Goal: Task Accomplishment & Management: Manage account settings

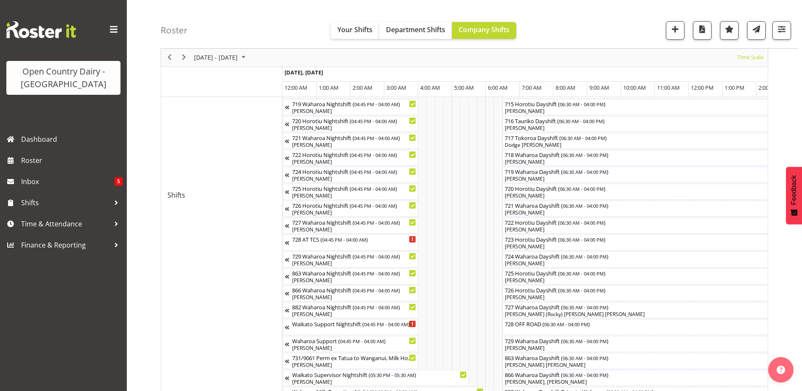
scroll to position [0, 4869]
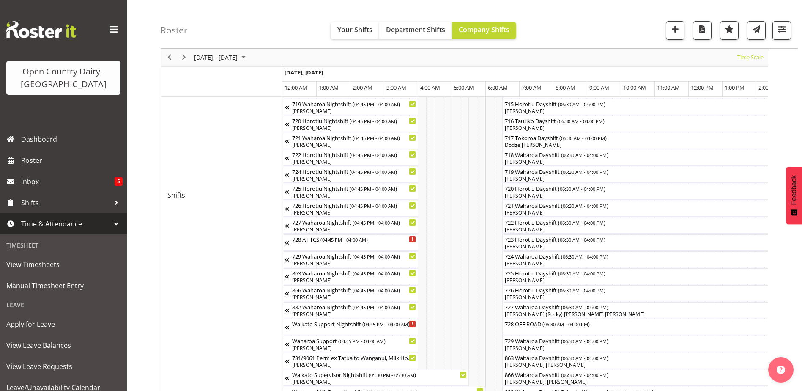
scroll to position [0, 4869]
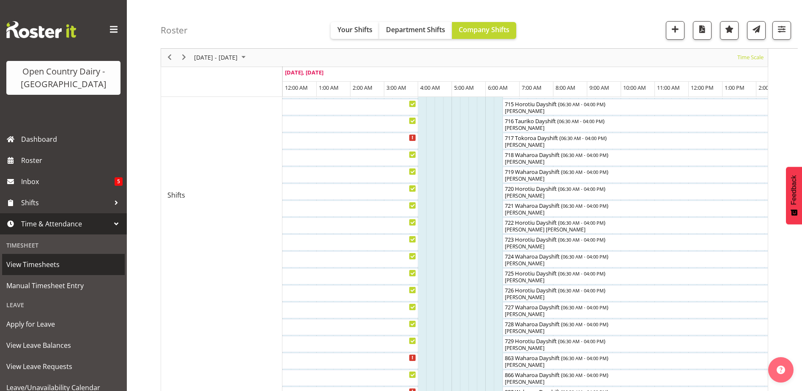
click at [40, 262] on span "View Timesheets" at bounding box center [63, 264] width 114 height 13
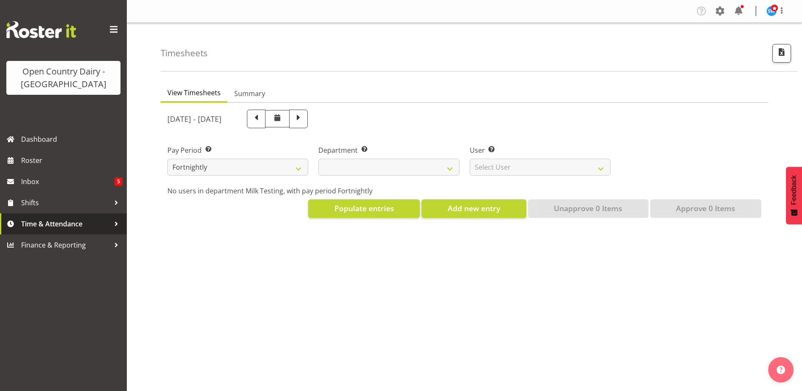
select select
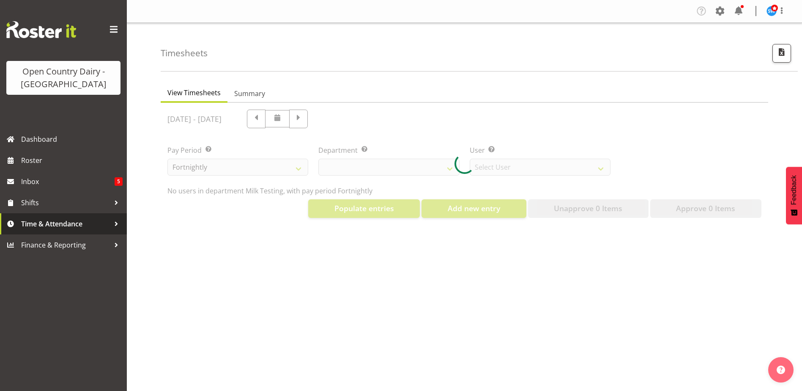
click at [69, 221] on span "Time & Attendance" at bounding box center [65, 223] width 89 height 13
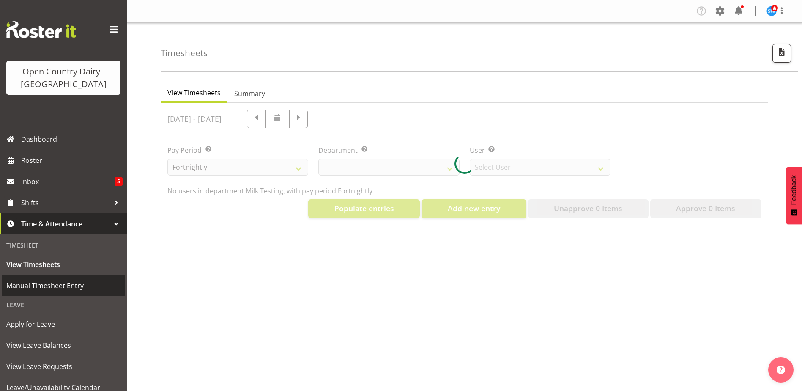
click at [59, 287] on span "Manual Timesheet Entry" at bounding box center [63, 285] width 114 height 13
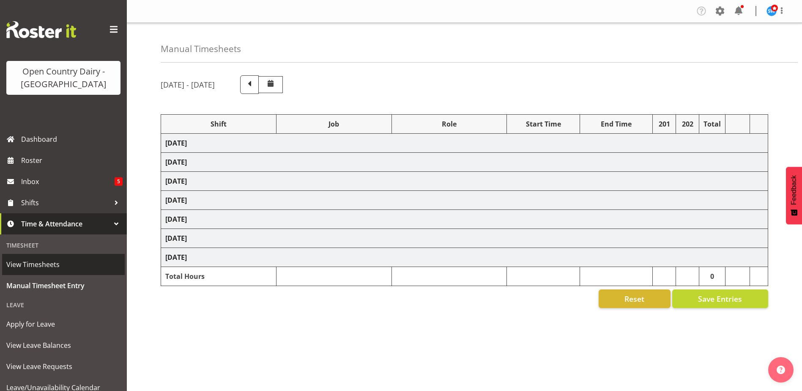
click at [50, 268] on span "View Timesheets" at bounding box center [63, 264] width 114 height 13
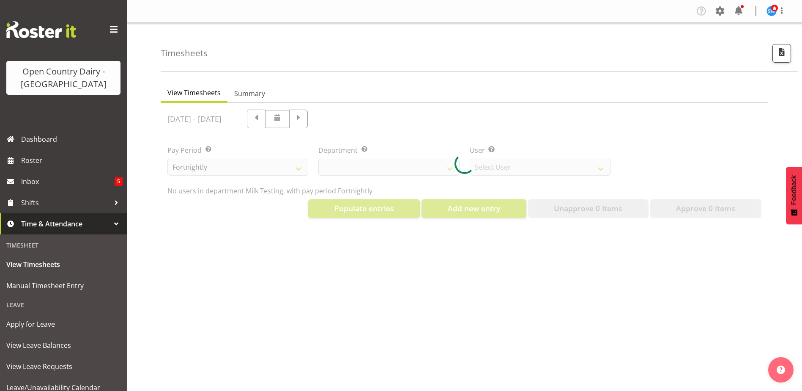
select select "733"
select select "7414"
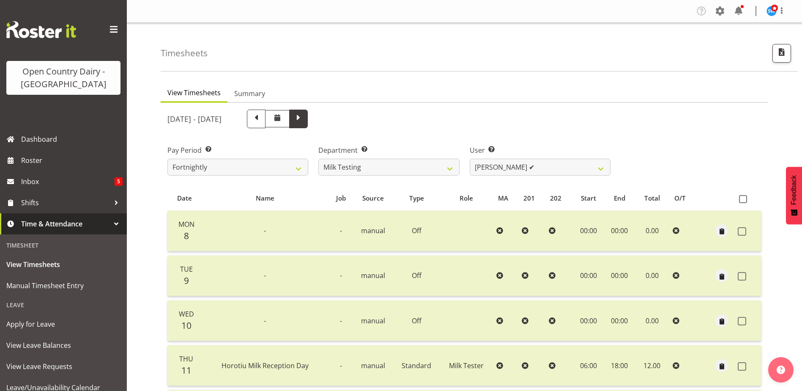
click at [304, 117] on span at bounding box center [298, 117] width 11 height 11
select select
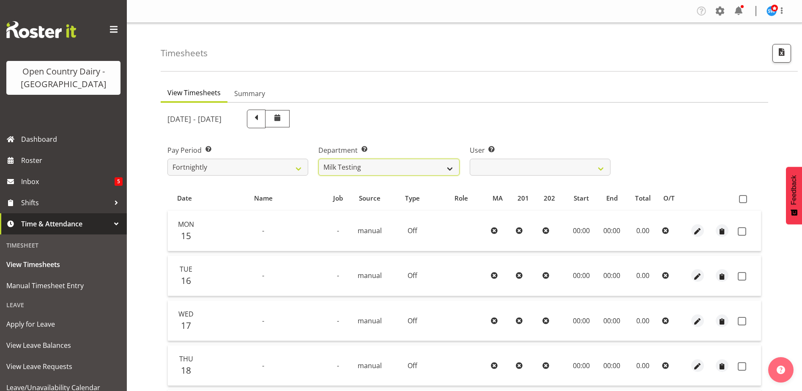
click at [371, 167] on select "701 702 703 704 705 706 707 708 709 710 711 712 713 714 715 716 717 718 719 720" at bounding box center [388, 166] width 141 height 17
select select "720"
click at [318, 158] on select "701 702 703 704 705 706 707 708 709 710 711 712 713 714 715 716 717 718 719 720" at bounding box center [388, 166] width 141 height 17
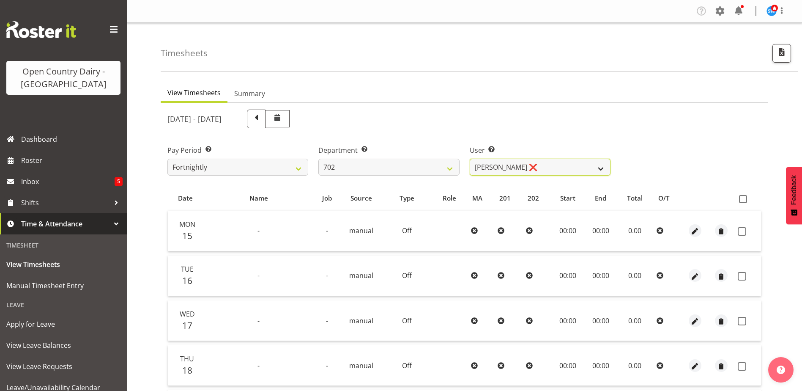
click at [536, 164] on select "Brian Riddle ❌ Denica Tapiki ❌ Nick Adlington ❌ Simon Phillpott ❌" at bounding box center [540, 166] width 141 height 17
select select "9996"
click at [470, 158] on select "Brian Riddle ❌ Denica Tapiki ❌ Nick Adlington ❌ Simon Phillpott ❌" at bounding box center [540, 166] width 141 height 17
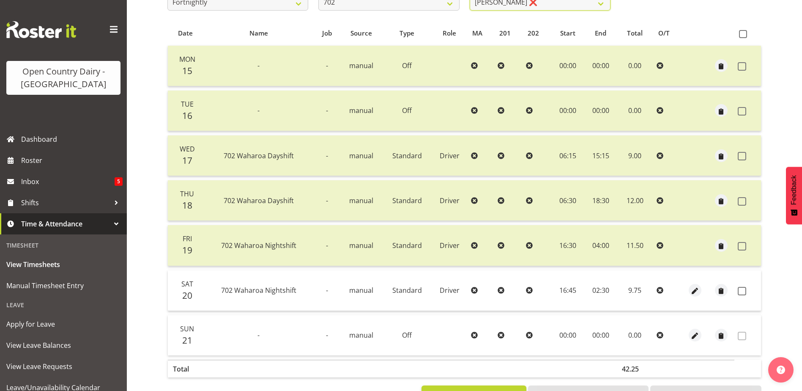
scroll to position [197, 0]
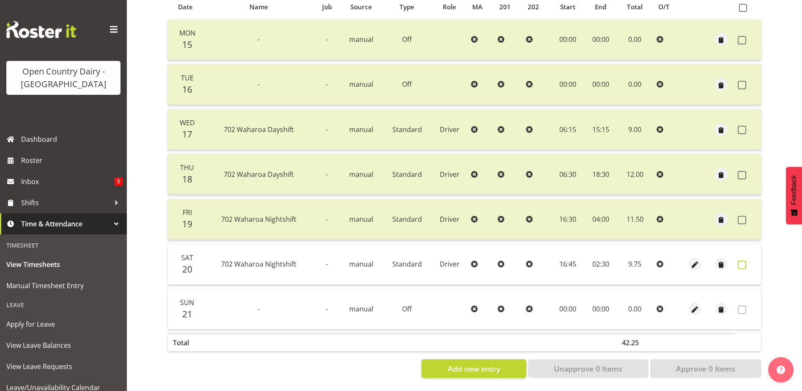
click at [743, 260] on span at bounding box center [742, 264] width 8 height 8
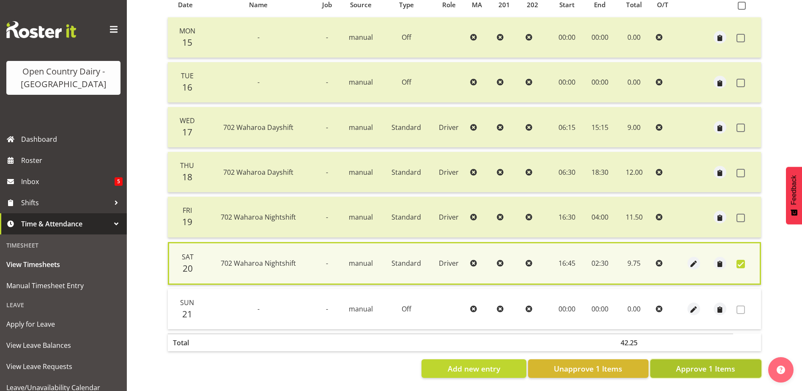
click at [732, 363] on span "Approve 1 Items" at bounding box center [705, 368] width 59 height 11
checkbox input "false"
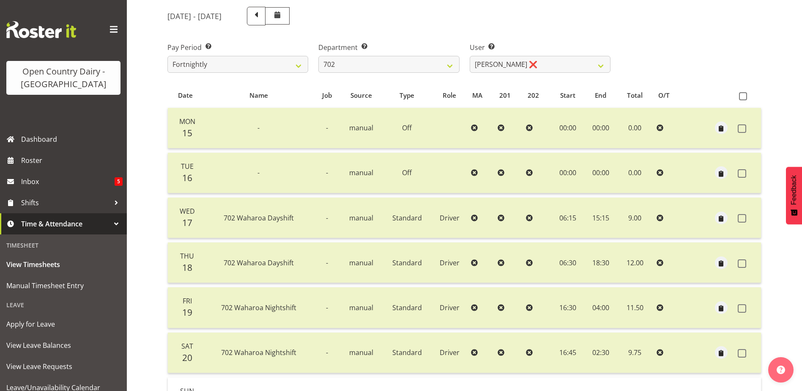
scroll to position [0, 0]
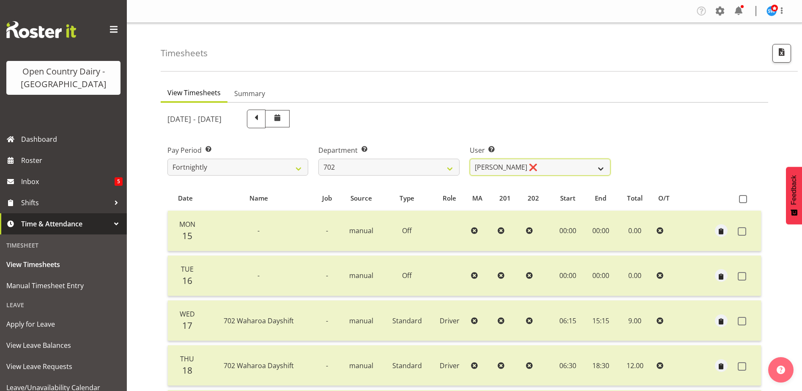
click at [523, 161] on select "Brian Riddle ❌ Denica Tapiki ❌ Nick Adlington ❌ Simon Phillpott ❌" at bounding box center [540, 166] width 141 height 17
click at [373, 165] on select "701 702 703 704 705 706 707 708 709 710 711 712 713 714 715 716 717 718 719 720" at bounding box center [388, 166] width 141 height 17
select select "710"
click at [318, 158] on select "701 702 703 704 705 706 707 708 709 710 711 712 713 714 715 716 717 718 719 720" at bounding box center [388, 166] width 141 height 17
select select "8168"
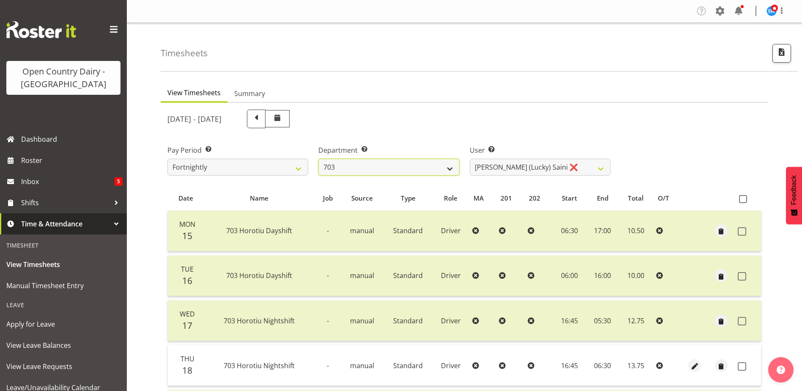
click at [398, 167] on select "701 702 703 704 705 706 707 708 709 710 711 712 713 714 715 716 717 718 719 720" at bounding box center [388, 166] width 141 height 17
select select "820"
click at [318, 158] on select "701 702 703 704 705 706 707 708 709 710 711 712 713 714 715 716 717 718 719 720" at bounding box center [388, 166] width 141 height 17
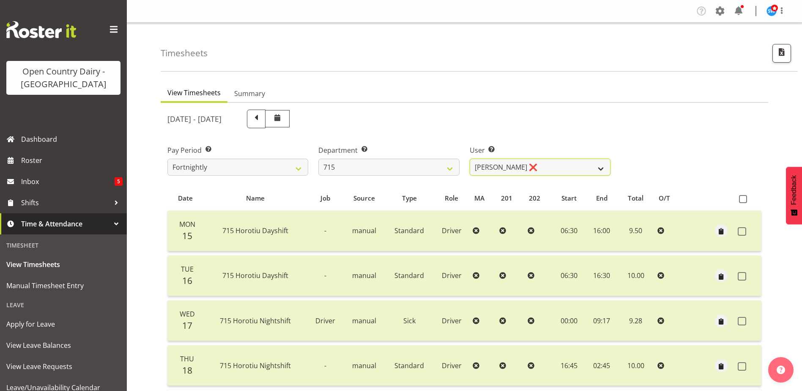
click at [585, 168] on select "Glenn McPherson ❌ Greg Healey ❌ Max Coulter ❌ Neal Chalklen ❌" at bounding box center [540, 166] width 141 height 17
select select "9837"
click at [470, 158] on select "Glenn McPherson ❌ Greg Healey ❌ Max Coulter ❌ Neal Chalklen ❌" at bounding box center [540, 166] width 141 height 17
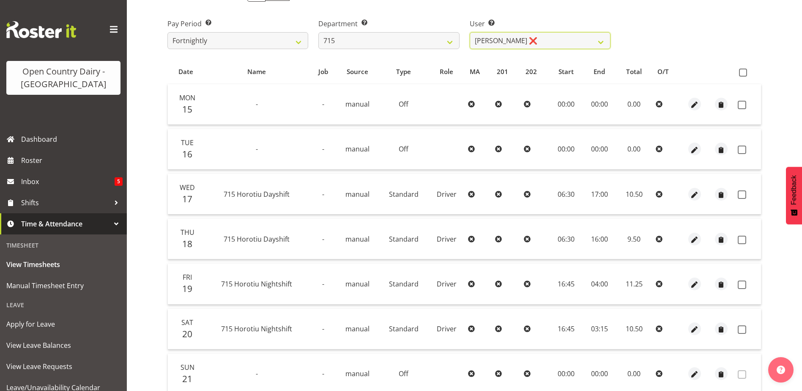
scroll to position [127, 0]
click at [740, 104] on span at bounding box center [742, 104] width 8 height 8
checkbox input "true"
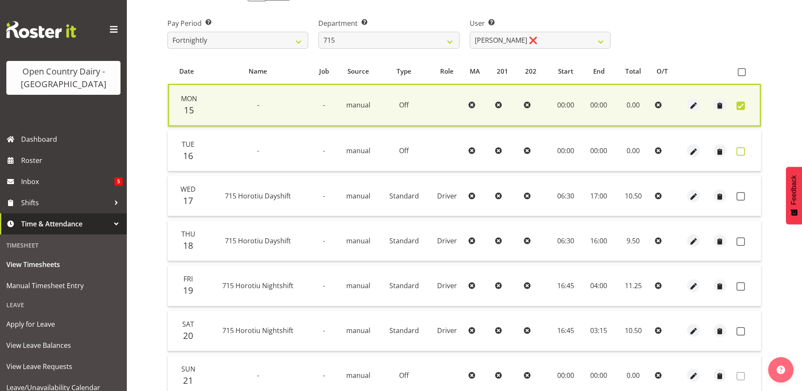
click at [742, 153] on span at bounding box center [740, 151] width 8 height 8
checkbox input "true"
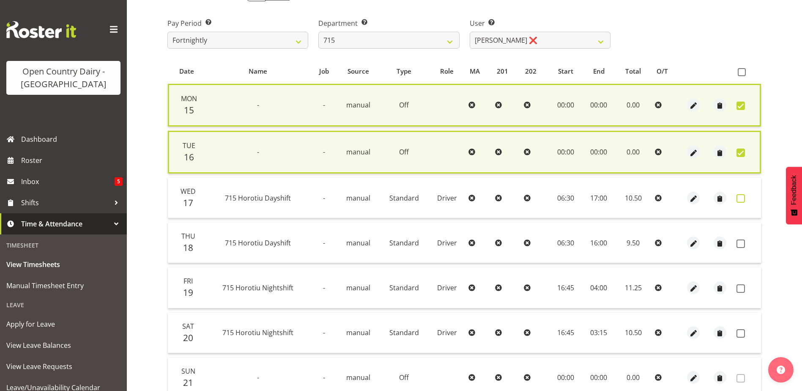
click at [740, 198] on span at bounding box center [740, 198] width 8 height 8
checkbox input "true"
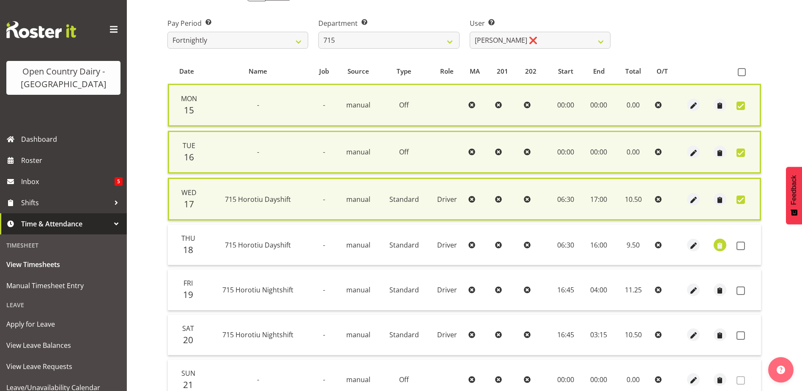
drag, startPoint x: 738, startPoint y: 246, endPoint x: 723, endPoint y: 250, distance: 16.2
click at [739, 246] on span at bounding box center [740, 245] width 8 height 8
checkbox input "true"
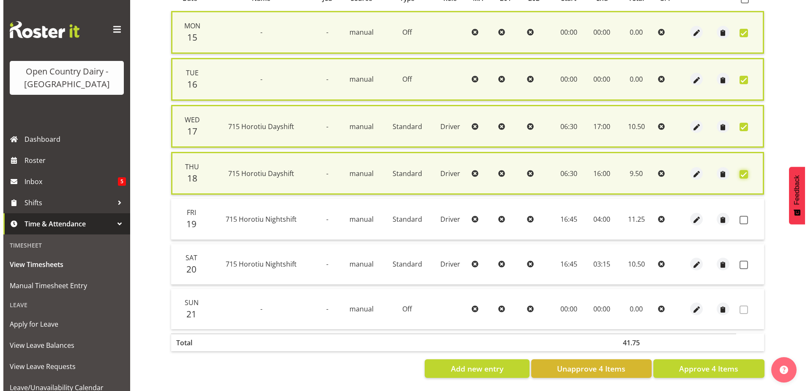
scroll to position [206, 0]
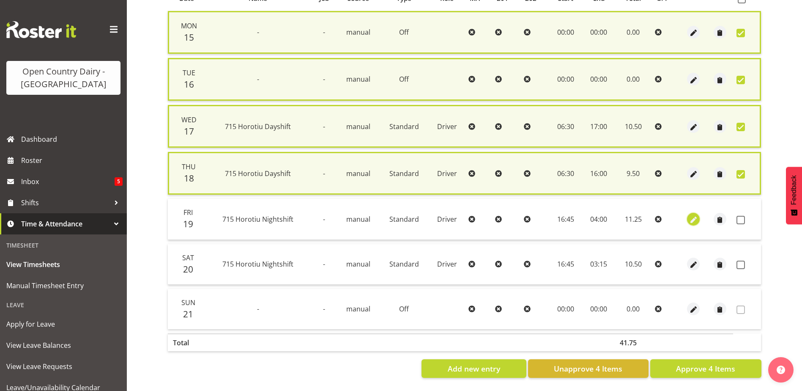
click at [696, 215] on span "button" at bounding box center [693, 220] width 10 height 10
select select "Standard"
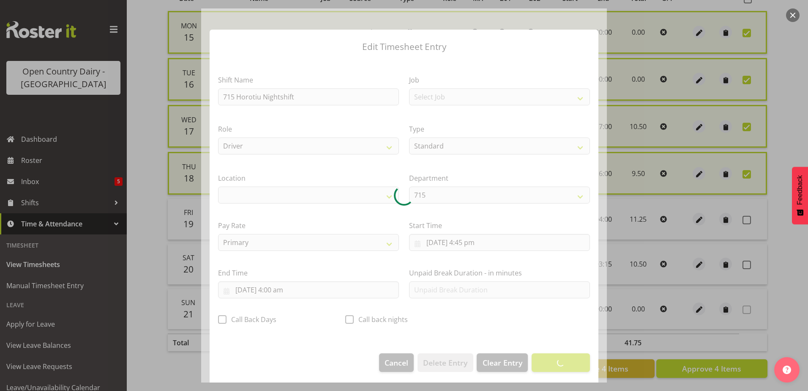
select select "1054"
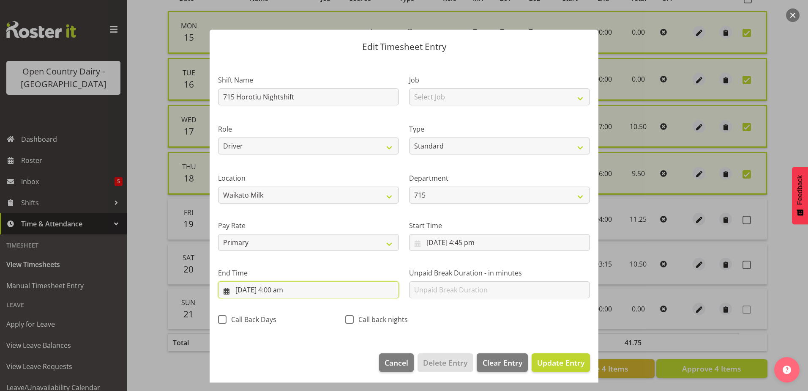
click at [276, 290] on input "20/09/2025, 4:00 am" at bounding box center [308, 289] width 181 height 17
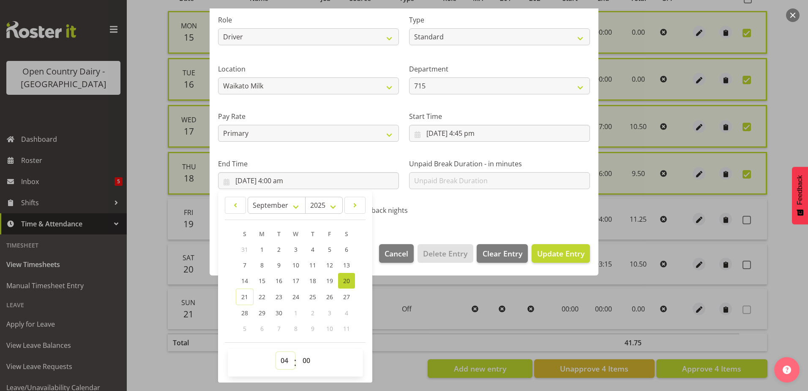
click at [282, 364] on select "00 01 02 03 04 05 06 07 08 09 10 11 12 13 14 15 16 17 18 19 20 21 22 23" at bounding box center [285, 360] width 19 height 17
select select "5"
click at [276, 352] on select "00 01 02 03 04 05 06 07 08 09 10 11 12 13 14 15 16 17 18 19 20 21 22 23" at bounding box center [285, 360] width 19 height 17
type input "20/09/2025, 5:00 am"
click at [304, 362] on select "00 01 02 03 04 05 06 07 08 09 10 11 12 13 14 15 16 17 18 19 20 21 22 23 24 25 2…" at bounding box center [307, 360] width 19 height 17
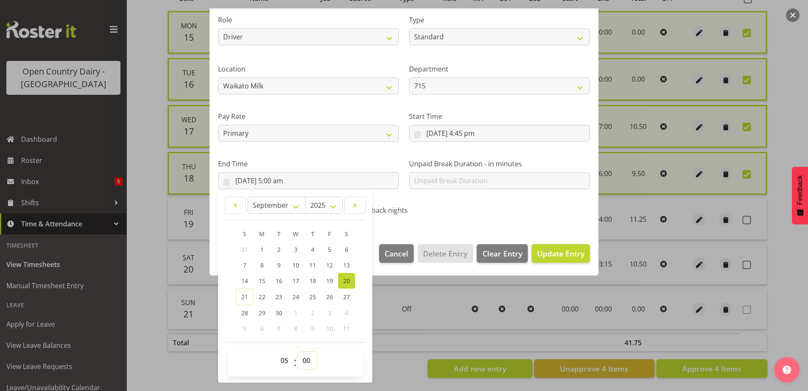
select select "45"
click at [298, 352] on select "00 01 02 03 04 05 06 07 08 09 10 11 12 13 14 15 16 17 18 19 20 21 22 23 24 25 2…" at bounding box center [307, 360] width 19 height 17
type input "20/09/2025, 5:45 am"
click at [555, 254] on span "Update Entry" at bounding box center [560, 253] width 47 height 10
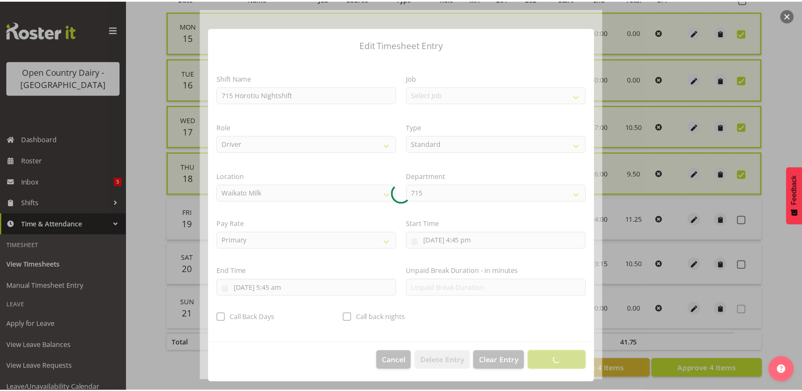
scroll to position [2, 0]
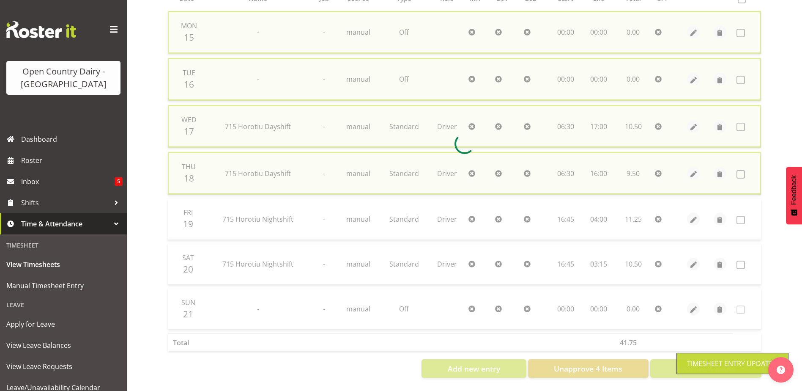
checkbox input "false"
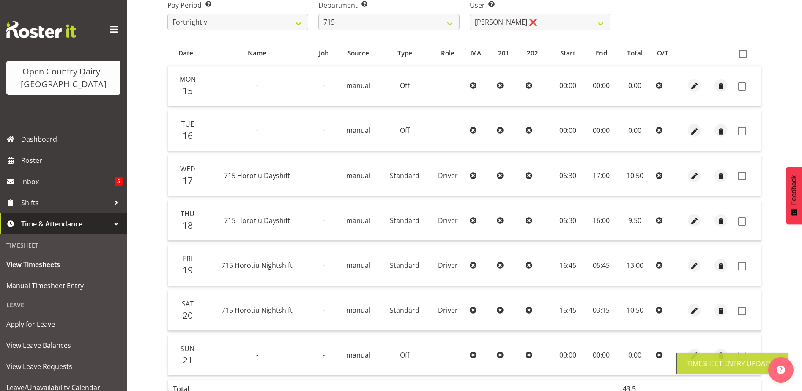
scroll to position [71, 0]
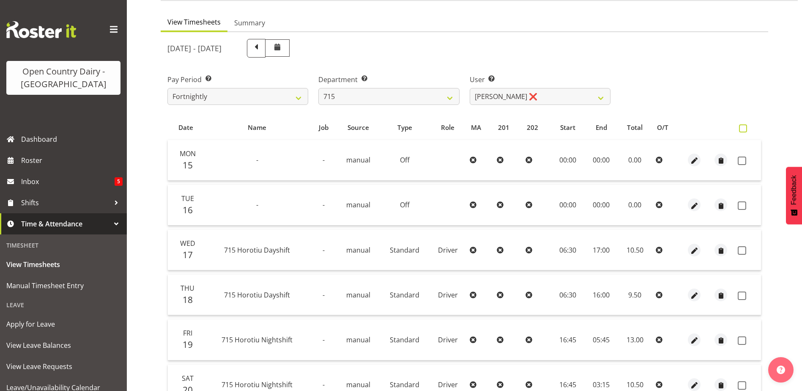
click at [740, 128] on span at bounding box center [743, 128] width 8 height 8
click at [740, 128] on input "checkbox" at bounding box center [741, 128] width 5 height 5
checkbox input "true"
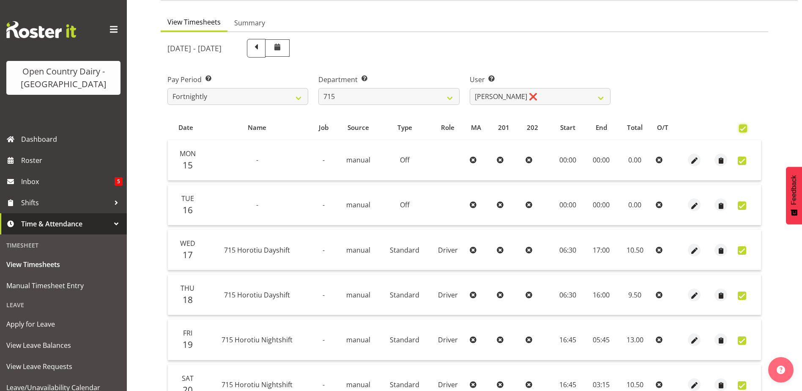
checkbox input "true"
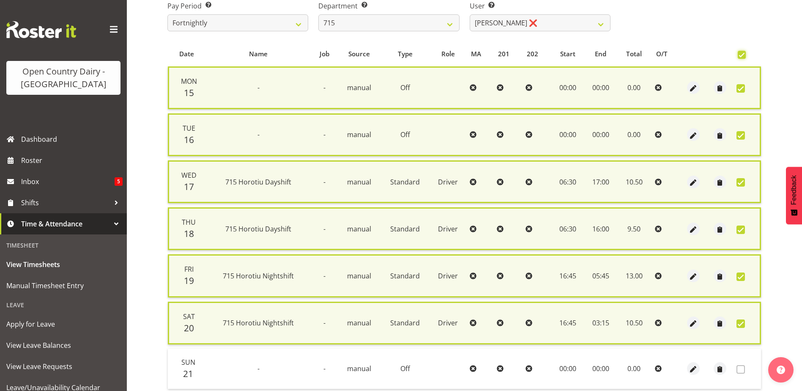
scroll to position [210, 0]
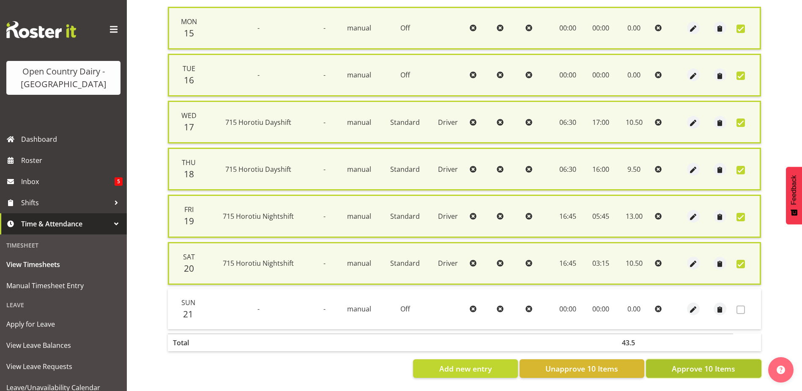
click at [701, 363] on span "Approve 10 Items" at bounding box center [703, 368] width 63 height 11
checkbox input "false"
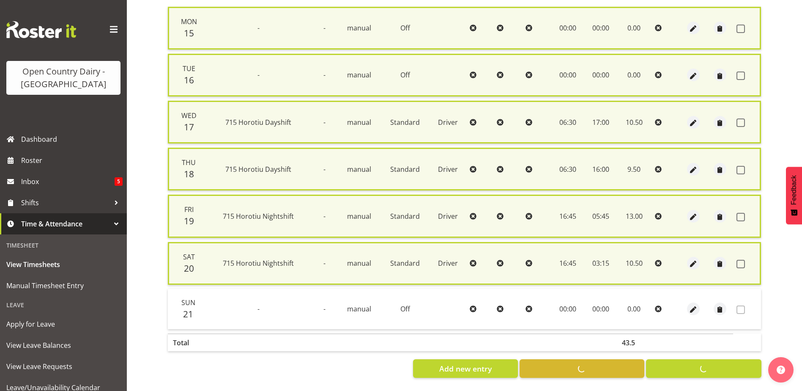
checkbox input "false"
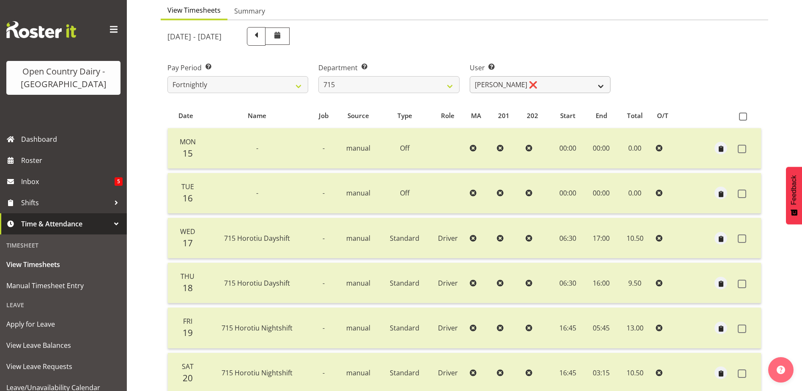
scroll to position [85, 0]
